Goal: Transaction & Acquisition: Register for event/course

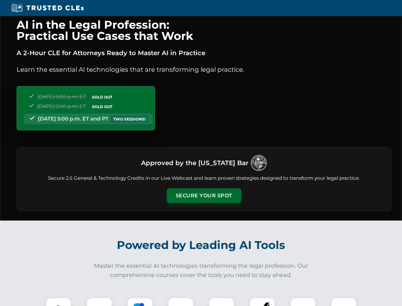
click at [204, 196] on button "Secure Your Spot" at bounding box center [204, 195] width 75 height 15
click at [59, 302] on img at bounding box center [58, 310] width 18 height 18
click at [99, 302] on div at bounding box center [99, 309] width 25 height 25
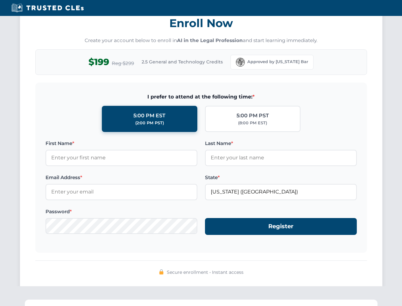
scroll to position [625, 0]
